Goal: Information Seeking & Learning: Learn about a topic

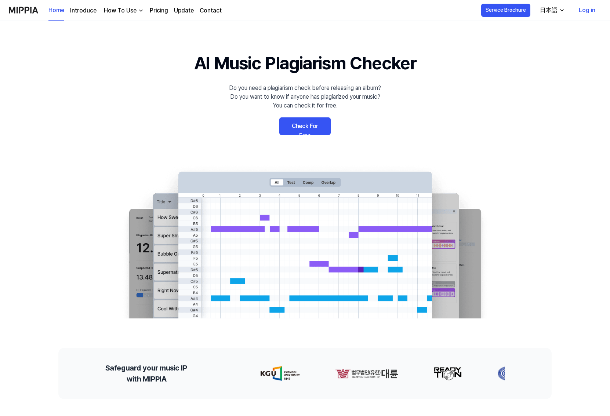
click at [549, 10] on div "日本語" at bounding box center [548, 10] width 21 height 9
click at [550, 10] on div "日本語" at bounding box center [548, 10] width 21 height 9
click at [556, 9] on div "日本語" at bounding box center [548, 10] width 21 height 9
click at [547, 28] on link "English" at bounding box center [531, 29] width 70 height 15
click at [552, 11] on div "English" at bounding box center [548, 10] width 22 height 9
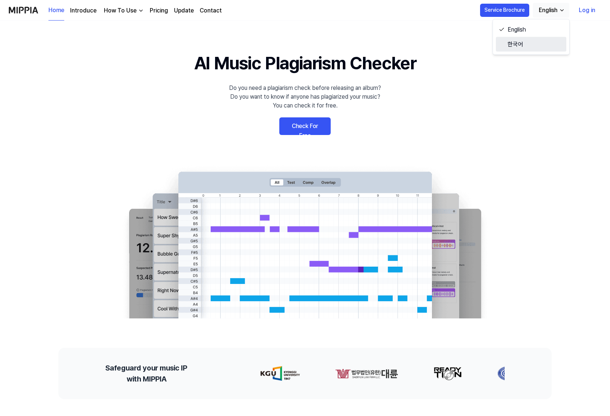
click at [541, 42] on link "한국어" at bounding box center [531, 44] width 70 height 15
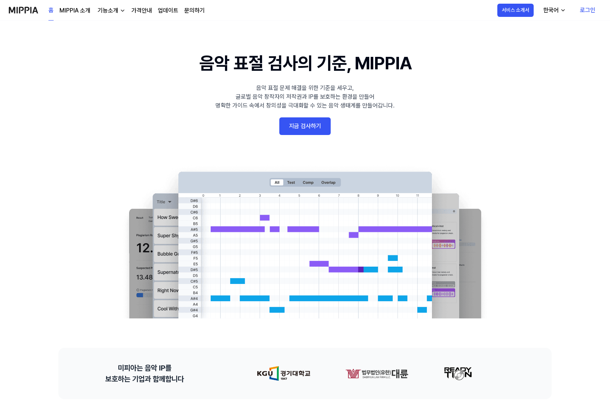
click at [559, 8] on div "한국어" at bounding box center [550, 10] width 18 height 9
click at [546, 26] on link "English" at bounding box center [532, 29] width 70 height 15
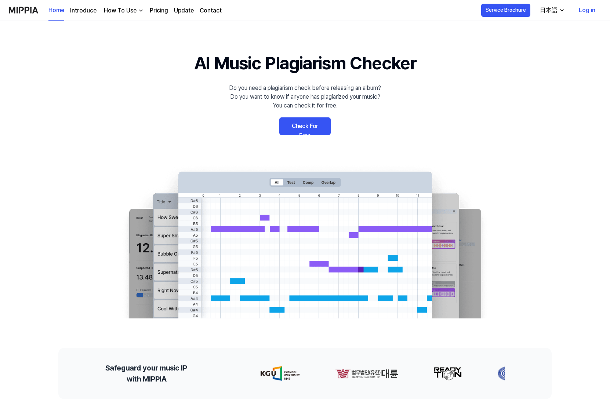
click at [84, 12] on link "Introduce" at bounding box center [83, 10] width 26 height 9
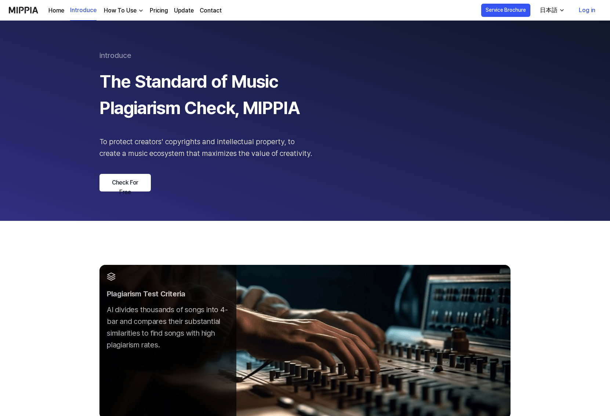
click at [120, 8] on div "How To Use" at bounding box center [120, 10] width 36 height 9
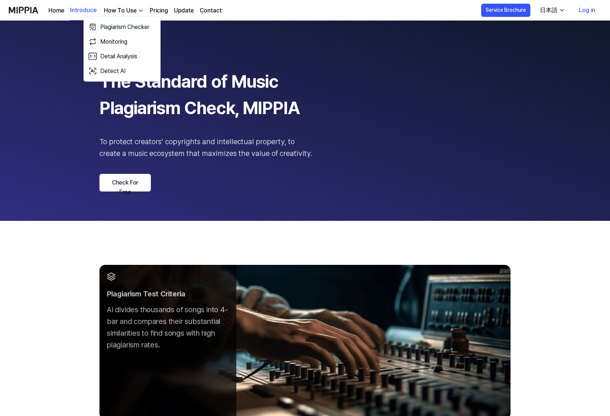
click at [159, 9] on link "Pricing" at bounding box center [159, 10] width 18 height 9
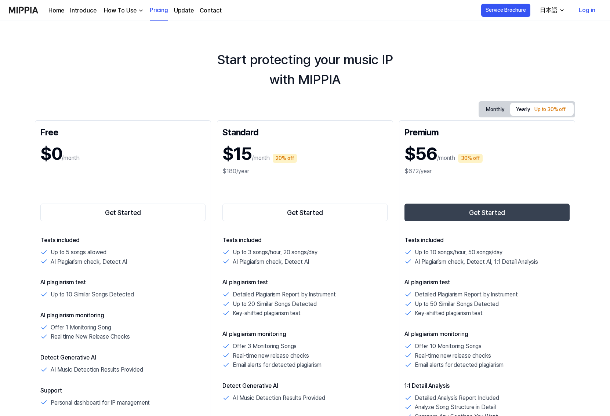
click at [187, 10] on link "Update" at bounding box center [184, 10] width 20 height 9
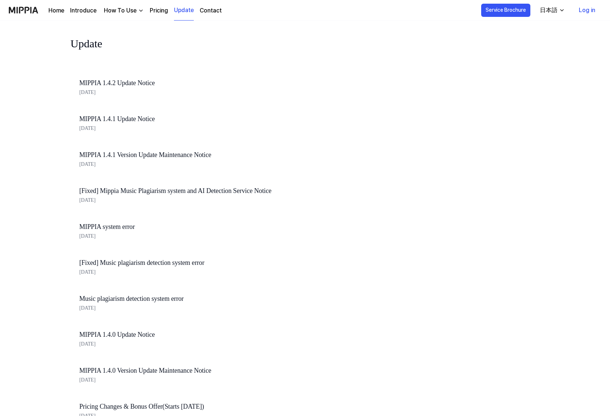
click at [213, 10] on link "Contact" at bounding box center [211, 10] width 22 height 9
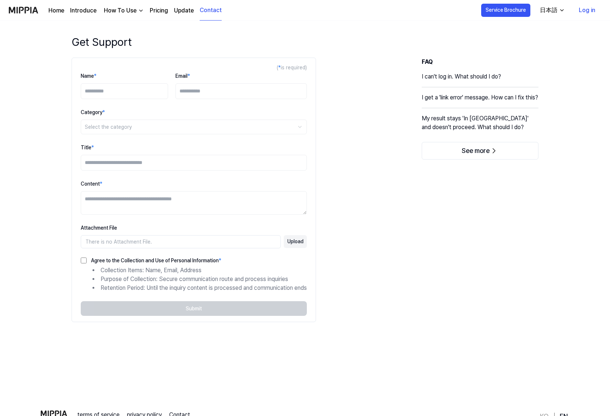
click at [57, 13] on link "Home" at bounding box center [56, 10] width 16 height 9
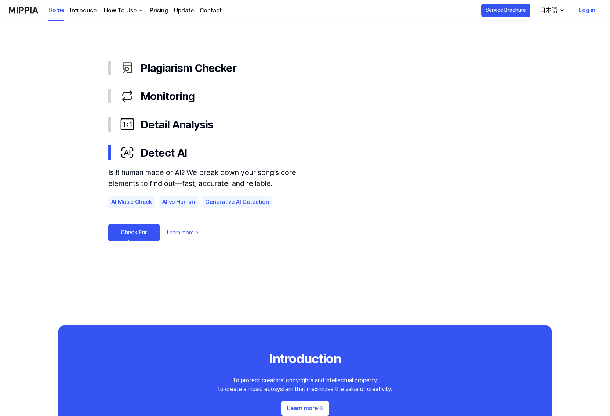
scroll to position [393, 0]
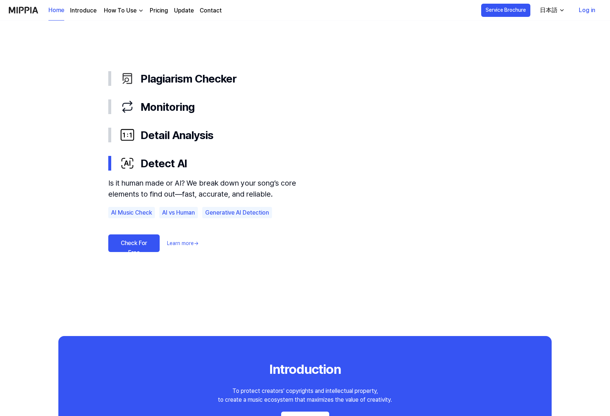
click at [143, 250] on link "Check For Free" at bounding box center [133, 243] width 51 height 18
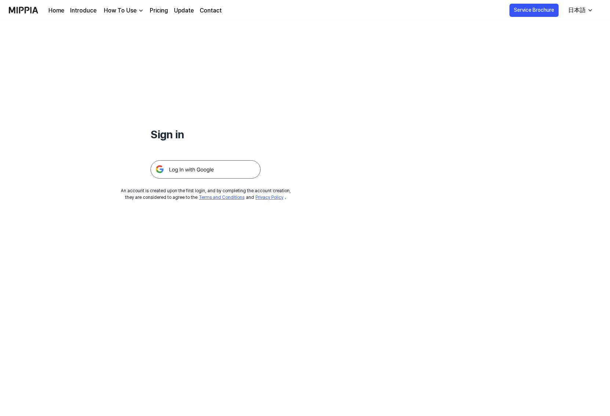
scroll to position [393, 0]
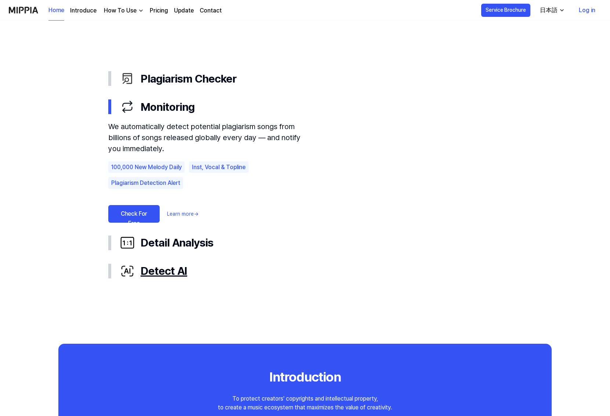
click at [187, 276] on div "Detect AI" at bounding box center [310, 271] width 381 height 17
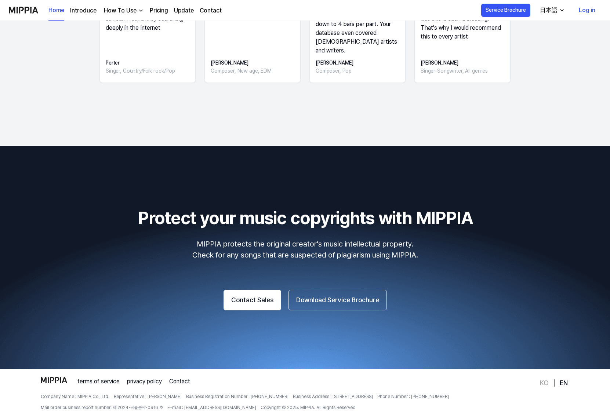
scroll to position [1166, 0]
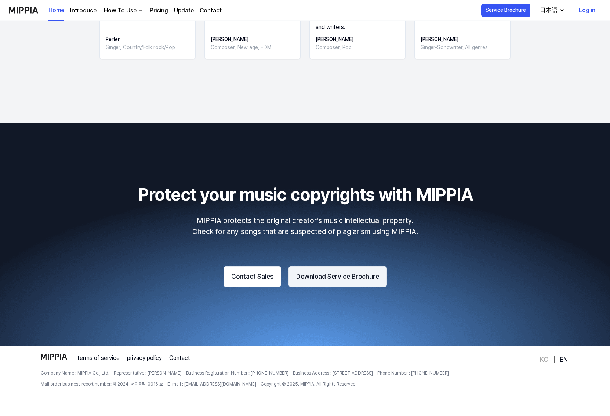
click at [354, 283] on button "Download Service Brochure" at bounding box center [337, 276] width 98 height 21
click at [548, 11] on div "日本語" at bounding box center [548, 10] width 21 height 9
click at [535, 26] on link "English" at bounding box center [531, 29] width 70 height 15
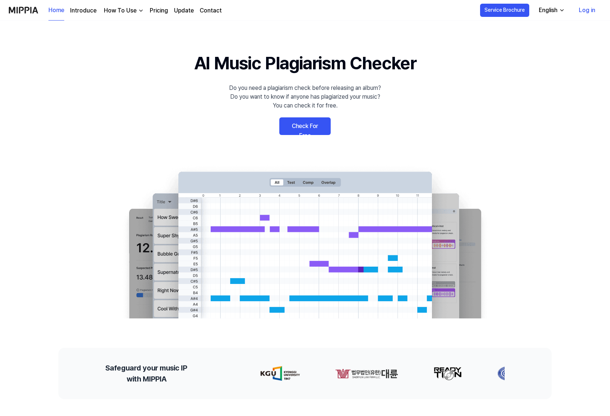
click at [548, 12] on div "English" at bounding box center [548, 10] width 22 height 9
click at [516, 52] on 배너 "AI Music Plagiarism Checker Do you need a plagiarism check before releasing an …" at bounding box center [305, 184] width 528 height 268
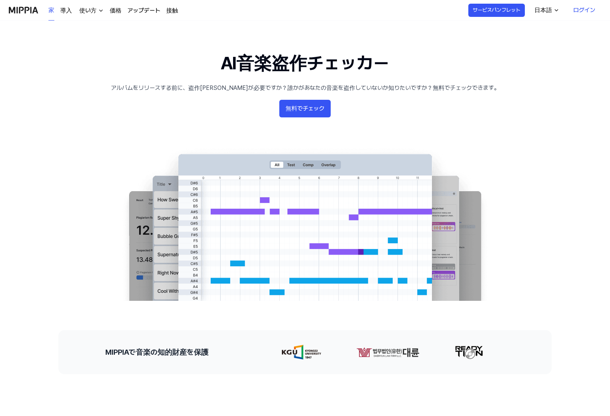
click at [295, 106] on font "無料でチェック" at bounding box center [304, 108] width 39 height 7
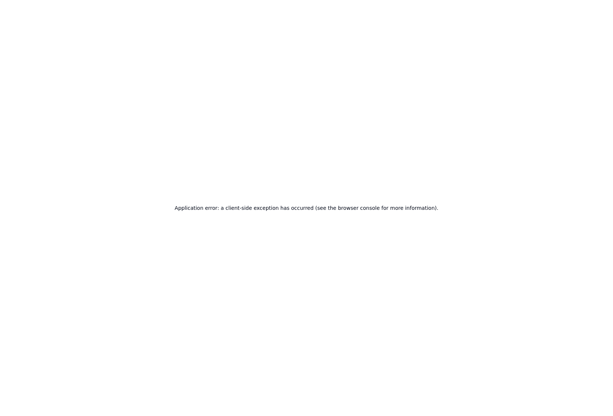
click at [469, 135] on div "Application error: a client-side exception has occurred (see the browser consol…" at bounding box center [306, 208] width 613 height 416
click at [464, 146] on div "Application error: a client-side exception has occurred (see the browser consol…" at bounding box center [306, 208] width 613 height 416
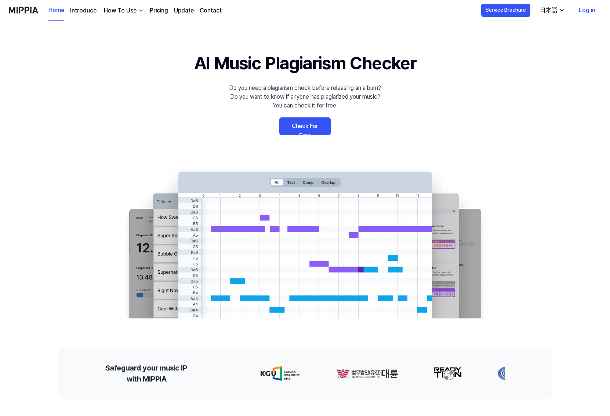
click at [555, 10] on div "日本語" at bounding box center [548, 10] width 21 height 9
click at [540, 27] on link "English" at bounding box center [531, 29] width 70 height 15
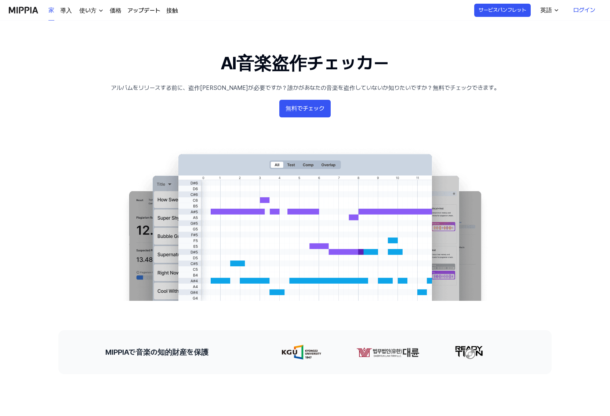
click at [311, 109] on font "無料でチェック" at bounding box center [304, 108] width 39 height 7
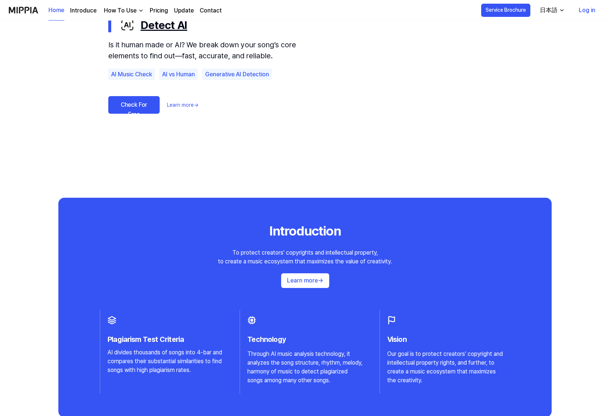
scroll to position [535, 0]
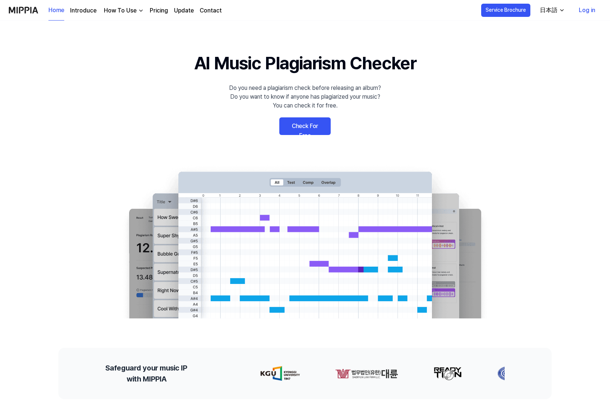
click at [160, 11] on link "Pricing" at bounding box center [159, 10] width 18 height 9
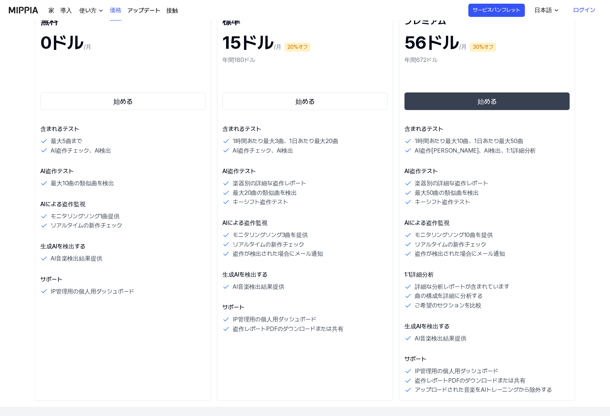
scroll to position [92, 0]
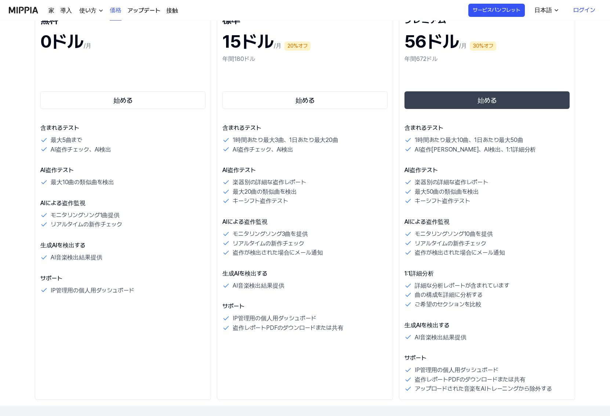
click at [89, 9] on font "使い方" at bounding box center [87, 10] width 17 height 7
click at [92, 23] on font "盗作チェッカー" at bounding box center [88, 27] width 39 height 9
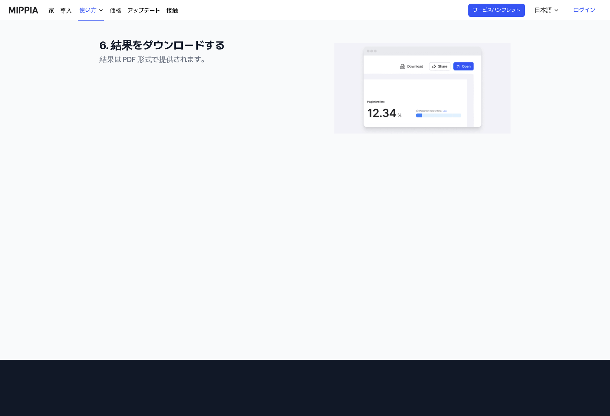
scroll to position [947, 0]
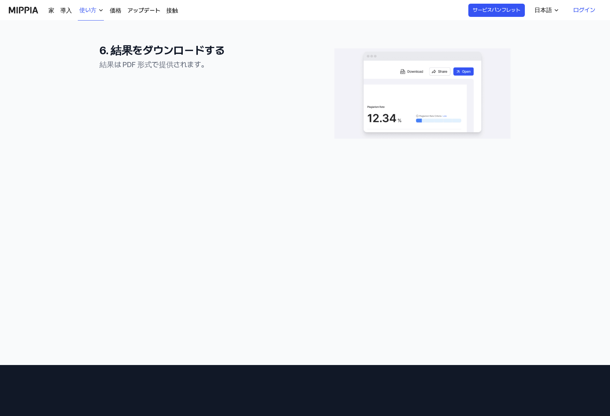
click at [24, 11] on img at bounding box center [23, 10] width 29 height 20
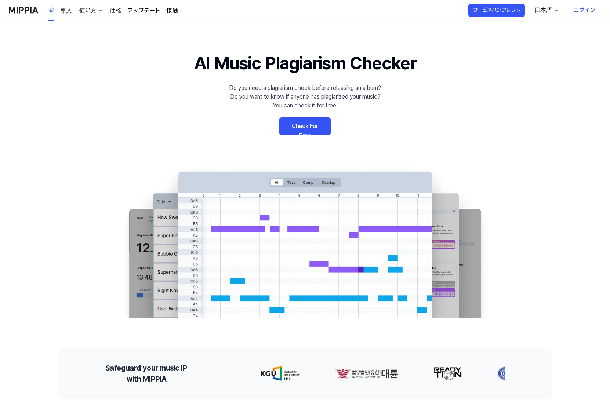
click at [307, 131] on link "Check For Free" at bounding box center [304, 126] width 51 height 18
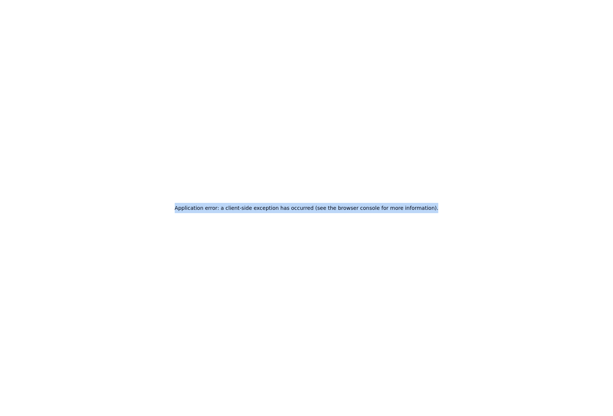
drag, startPoint x: 185, startPoint y: 207, endPoint x: 429, endPoint y: 213, distance: 244.3
click at [429, 213] on div "Application error: a client-side exception has occurred (see the browser consol…" at bounding box center [306, 208] width 269 height 10
copy h2 "Application error: a client-side exception has occurred (see the browser consol…"
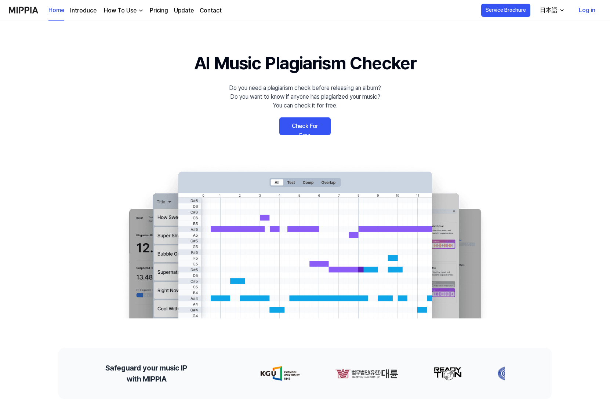
click at [310, 131] on link "Check For Free" at bounding box center [304, 126] width 51 height 18
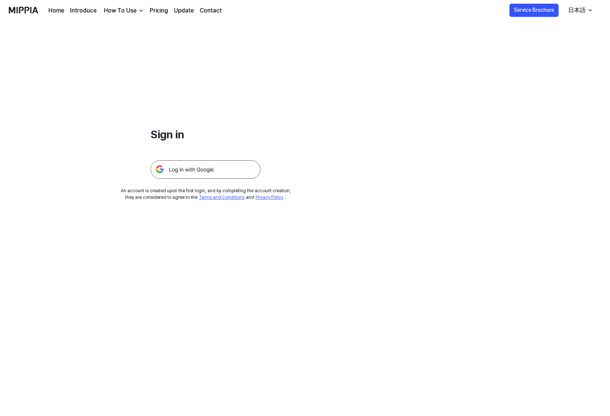
click at [169, 134] on h1 "Sign in" at bounding box center [205, 134] width 110 height 17
click at [545, 12] on button "Service Brochure" at bounding box center [533, 10] width 49 height 13
click at [526, 94] on div "Sign in An account is created upon the first login, and by completing the accou…" at bounding box center [305, 218] width 610 height 395
click at [19, 12] on img at bounding box center [23, 10] width 29 height 20
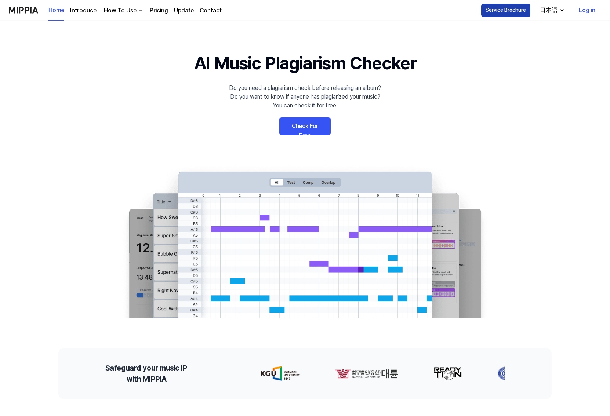
click at [505, 13] on button "Service Brochure" at bounding box center [505, 10] width 49 height 13
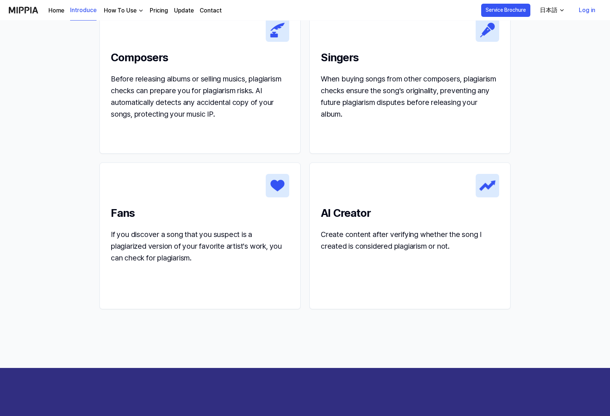
scroll to position [782, 0]
